Goal: Transaction & Acquisition: Subscribe to service/newsletter

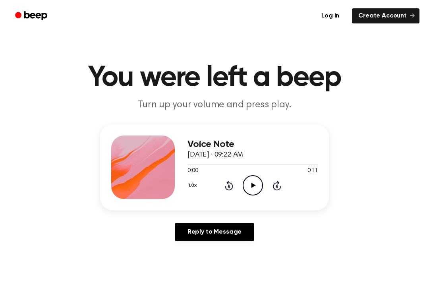
click at [251, 189] on icon "Play Audio" at bounding box center [253, 185] width 20 height 20
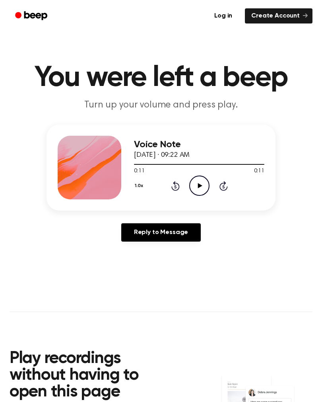
click at [203, 179] on icon "Play Audio" at bounding box center [199, 185] width 20 height 20
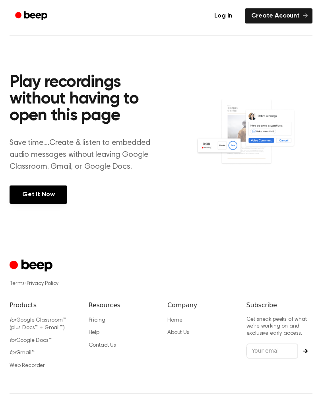
scroll to position [289, 0]
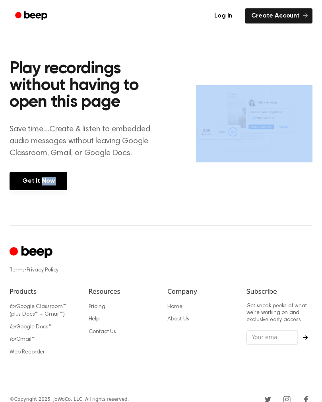
click at [251, 161] on img at bounding box center [254, 123] width 116 height 77
click at [235, 194] on section "Play recordings without having to open this page Save time....Create & listen t…" at bounding box center [161, 123] width 303 height 203
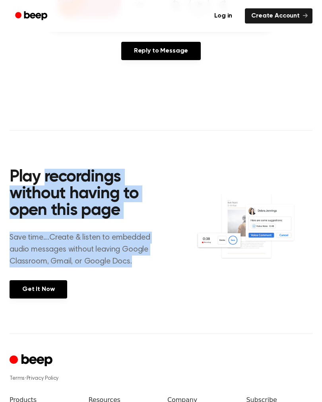
scroll to position [140, 0]
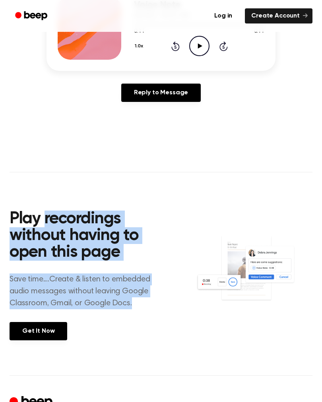
click at [127, 294] on div "Play recordings without having to open this page Save time....Create & listen t…" at bounding box center [103, 273] width 186 height 165
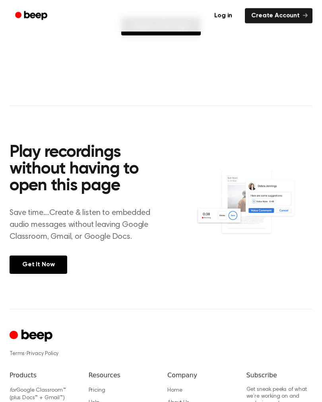
scroll to position [206, 0]
click at [33, 269] on link "Get It Now" at bounding box center [39, 264] width 58 height 18
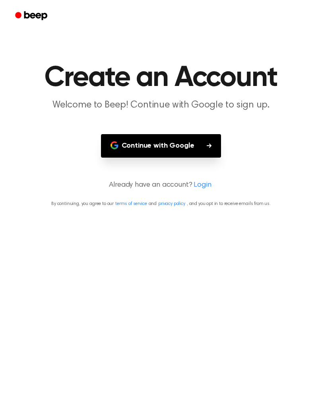
click at [208, 139] on button "Continue with Google" at bounding box center [161, 145] width 120 height 23
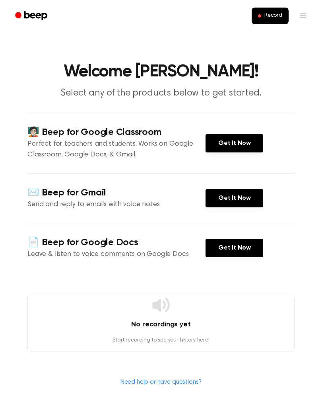
click at [207, 240] on link "Get It Now" at bounding box center [235, 248] width 58 height 18
click at [23, 17] on icon "Beep" at bounding box center [32, 16] width 34 height 12
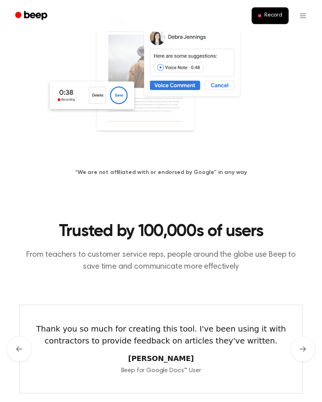
scroll to position [177, 0]
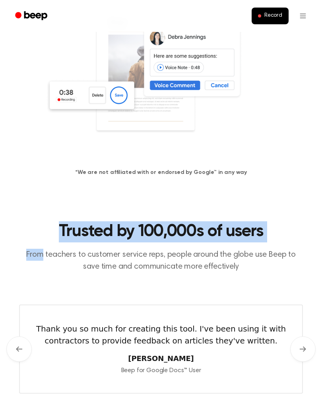
click at [283, 262] on p "From teachers to customer service reps, people around the globe use Beep to sav…" at bounding box center [161, 260] width 284 height 24
